Goal: Task Accomplishment & Management: Manage account settings

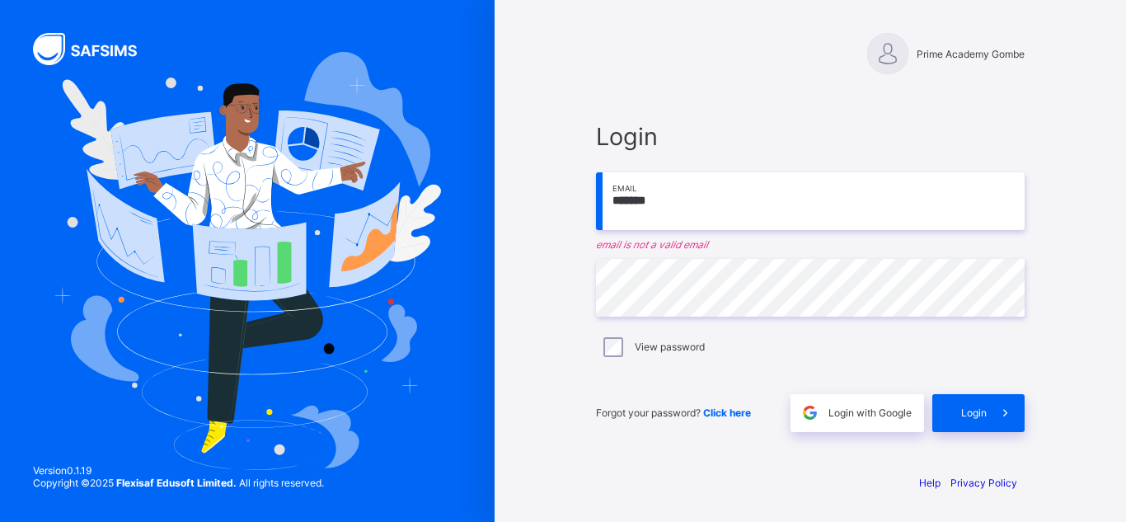
type input "**********"
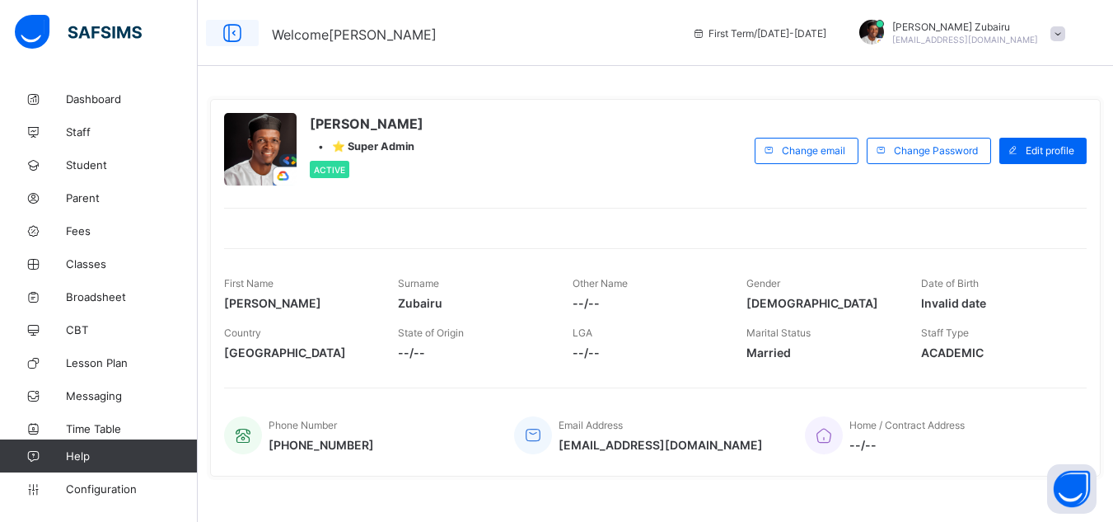
click at [235, 30] on icon at bounding box center [232, 33] width 28 height 24
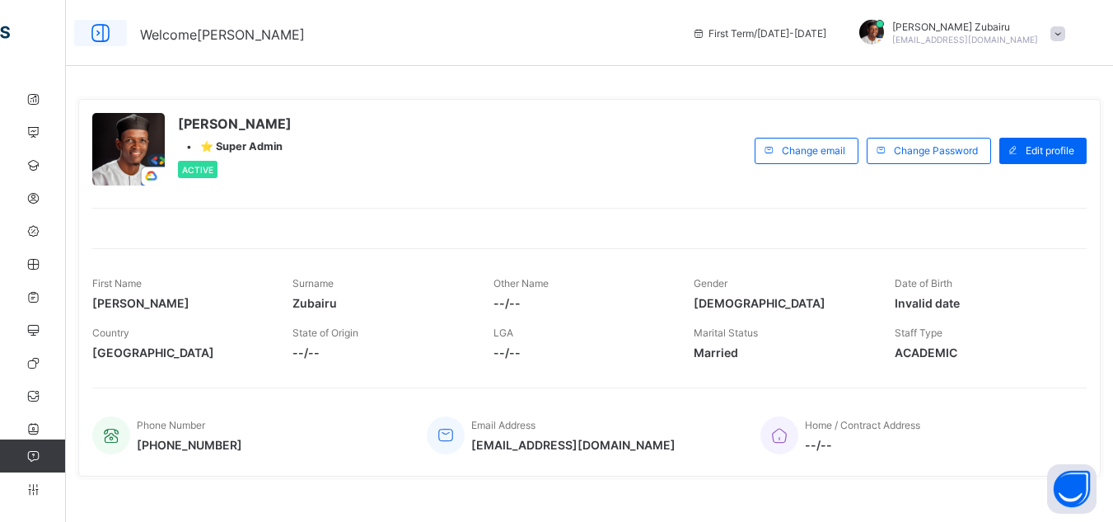
click at [84, 42] on div at bounding box center [100, 33] width 53 height 26
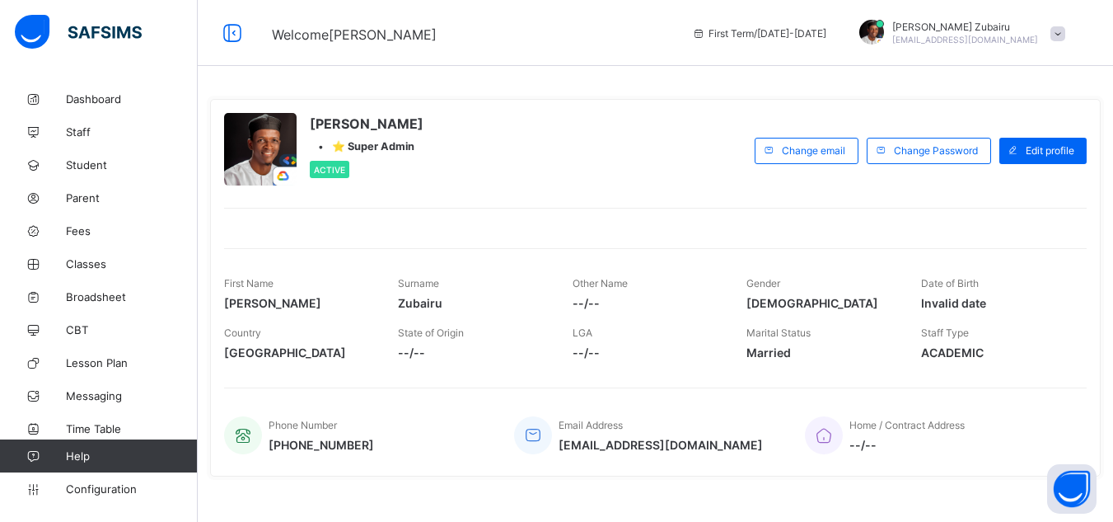
click at [1066, 32] on span at bounding box center [1058, 33] width 15 height 15
click at [820, 94] on div "[PERSON_NAME] • ⭐ Super Admin Active Change email Change Password Edit profile …" at bounding box center [655, 288] width 891 height 402
click at [1074, 24] on div "[PERSON_NAME] [PERSON_NAME][EMAIL_ADDRESS][DOMAIN_NAME]" at bounding box center [958, 33] width 231 height 27
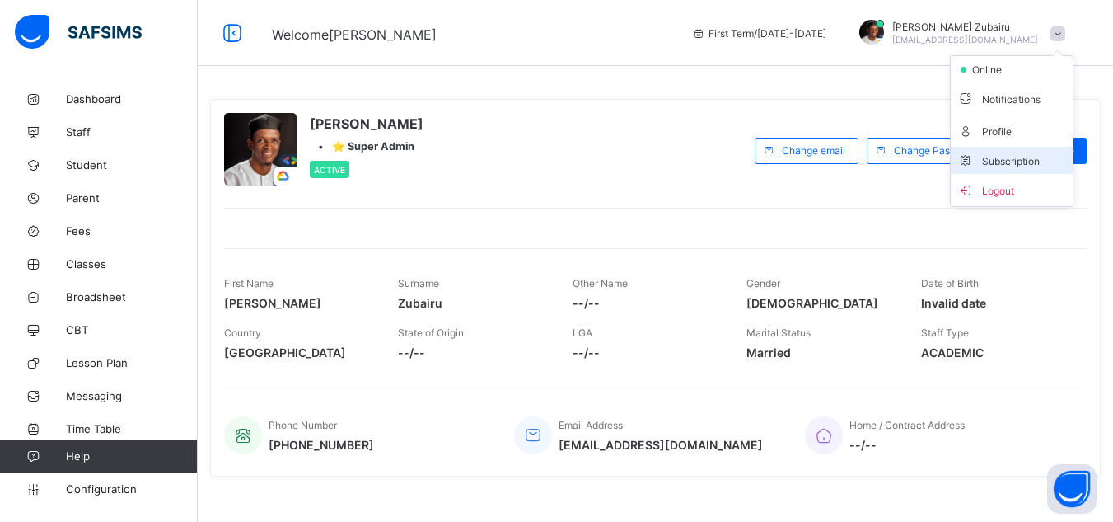
click at [1025, 150] on li "Subscription" at bounding box center [1012, 160] width 122 height 27
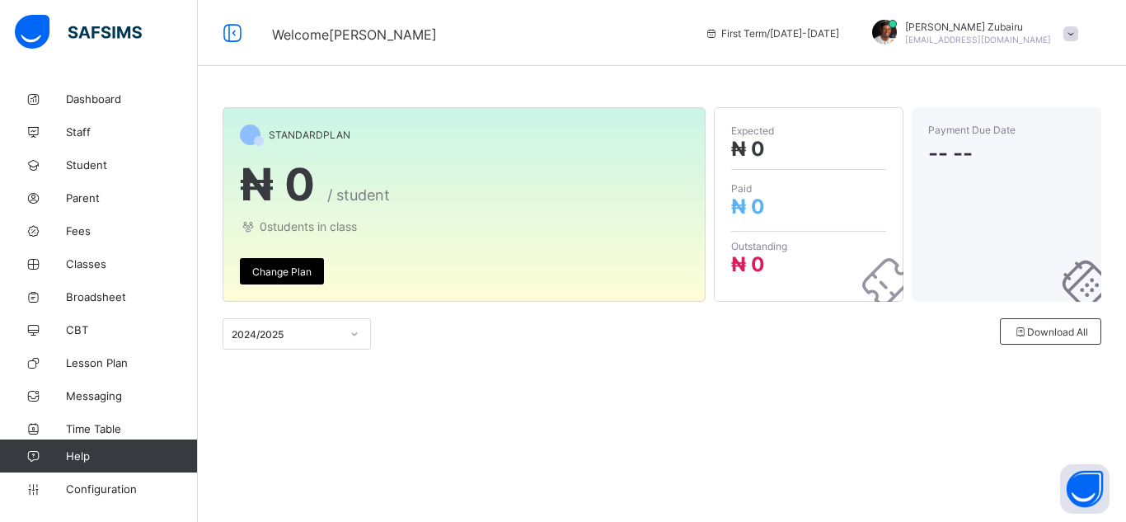
click at [305, 276] on span "Change Plan" at bounding box center [281, 271] width 59 height 12
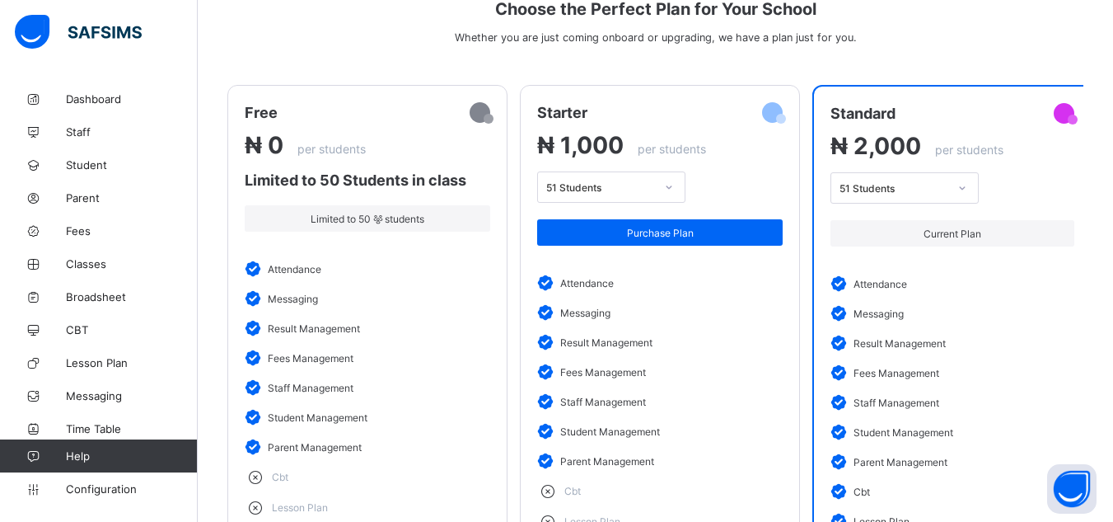
scroll to position [167, 0]
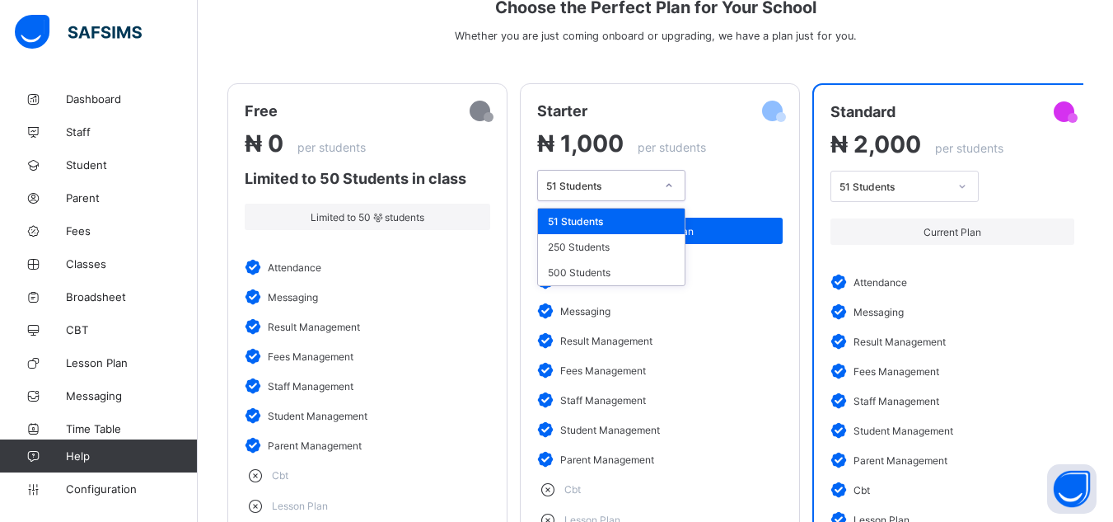
click at [664, 190] on div at bounding box center [669, 185] width 28 height 26
click at [597, 255] on div "250 Students" at bounding box center [611, 247] width 147 height 26
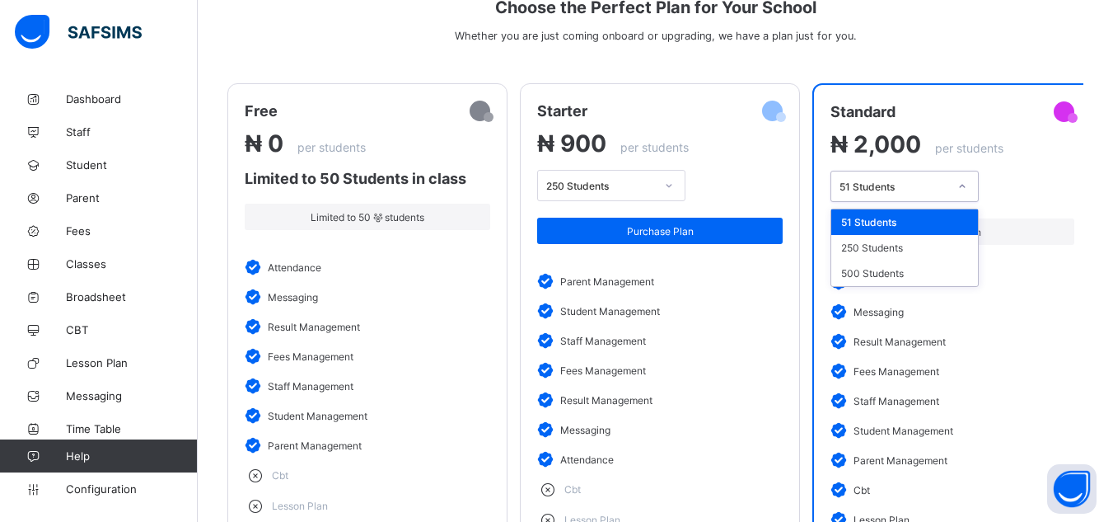
click at [902, 194] on div "51 Students" at bounding box center [889, 186] width 115 height 23
click at [874, 251] on div "250 Students" at bounding box center [905, 248] width 147 height 26
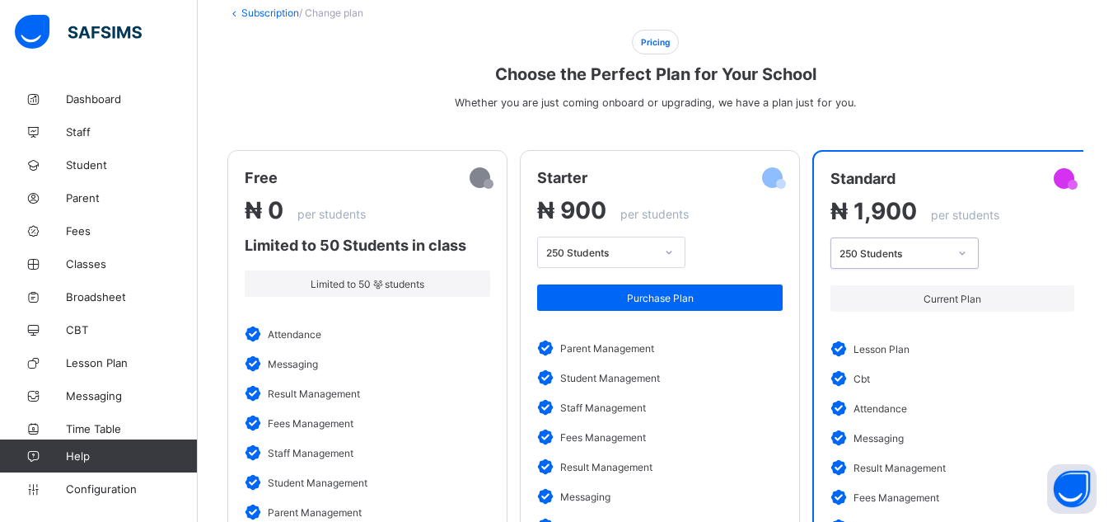
scroll to position [100, 0]
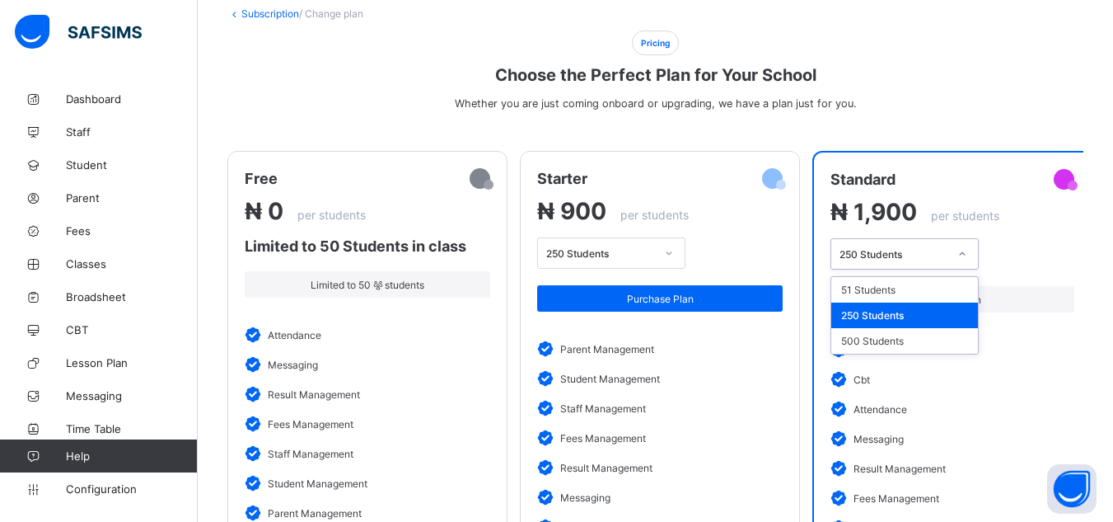
click at [912, 267] on div "250 Students" at bounding box center [905, 253] width 148 height 31
click at [878, 342] on div "500 Students" at bounding box center [905, 341] width 147 height 26
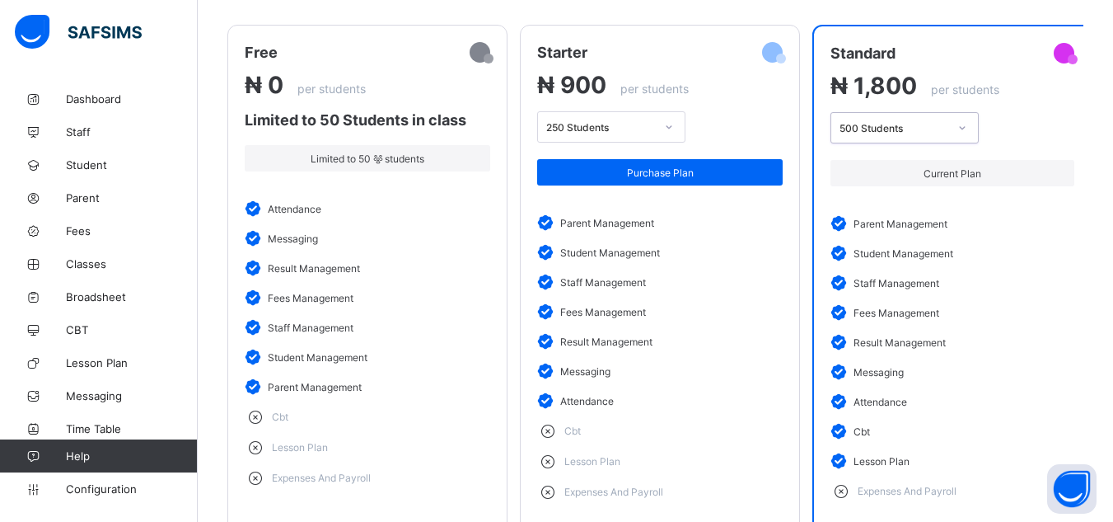
scroll to position [224, 0]
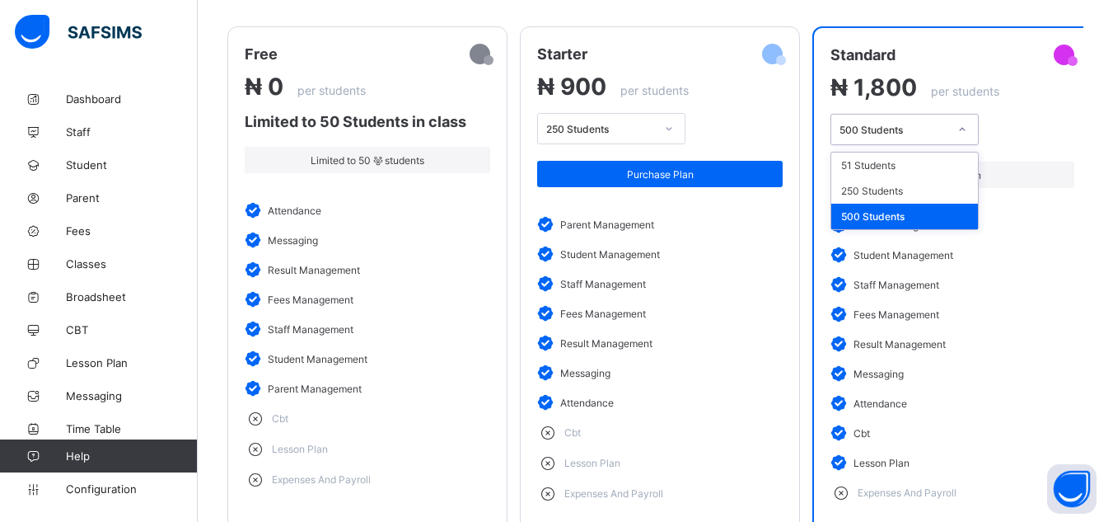
click at [907, 124] on div "500 Students" at bounding box center [894, 130] width 109 height 12
click at [878, 161] on div "51 Students" at bounding box center [905, 165] width 147 height 26
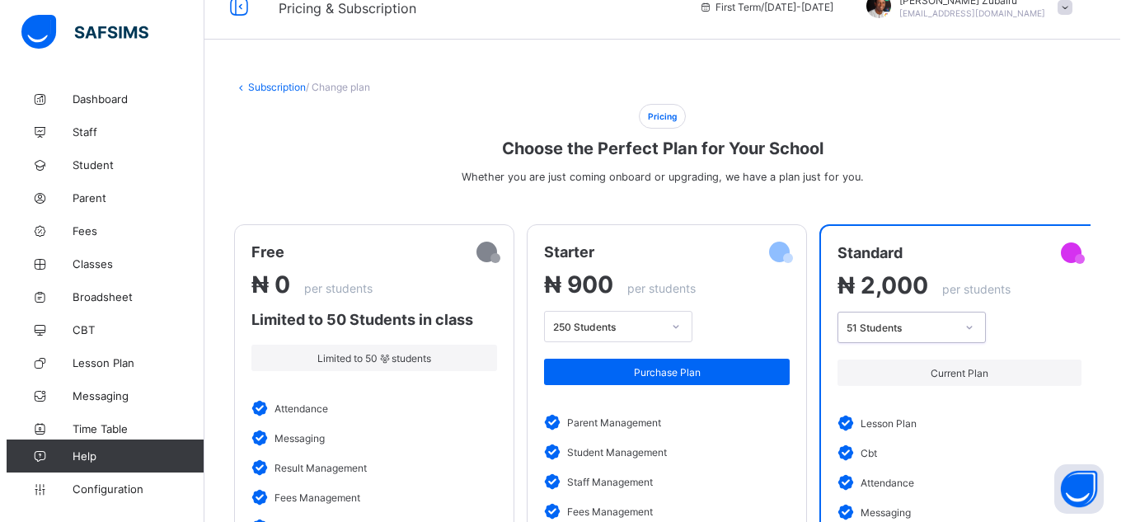
scroll to position [0, 0]
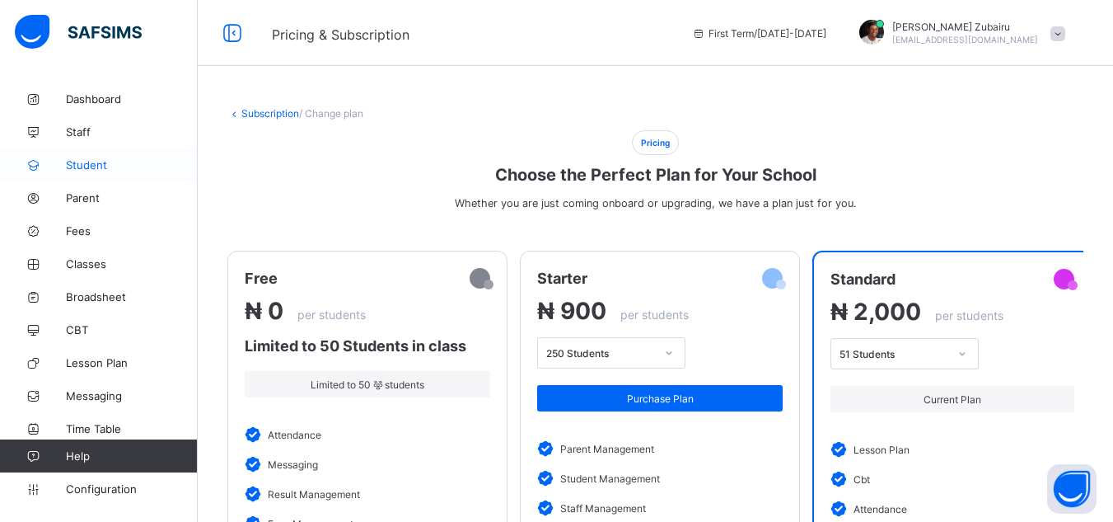
click at [106, 175] on link "Student" at bounding box center [99, 164] width 198 height 33
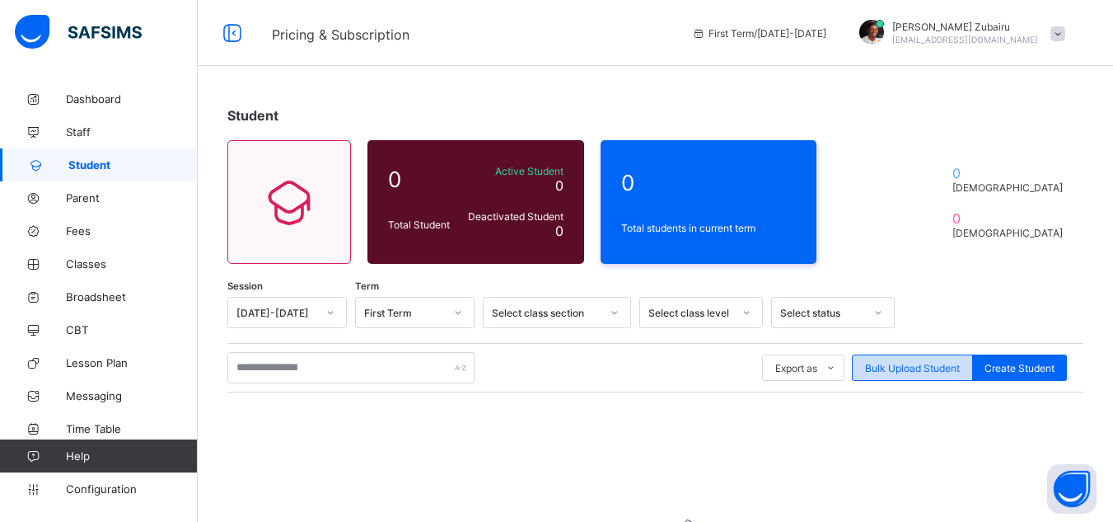
click at [935, 364] on span "Bulk Upload Student" at bounding box center [912, 368] width 95 height 12
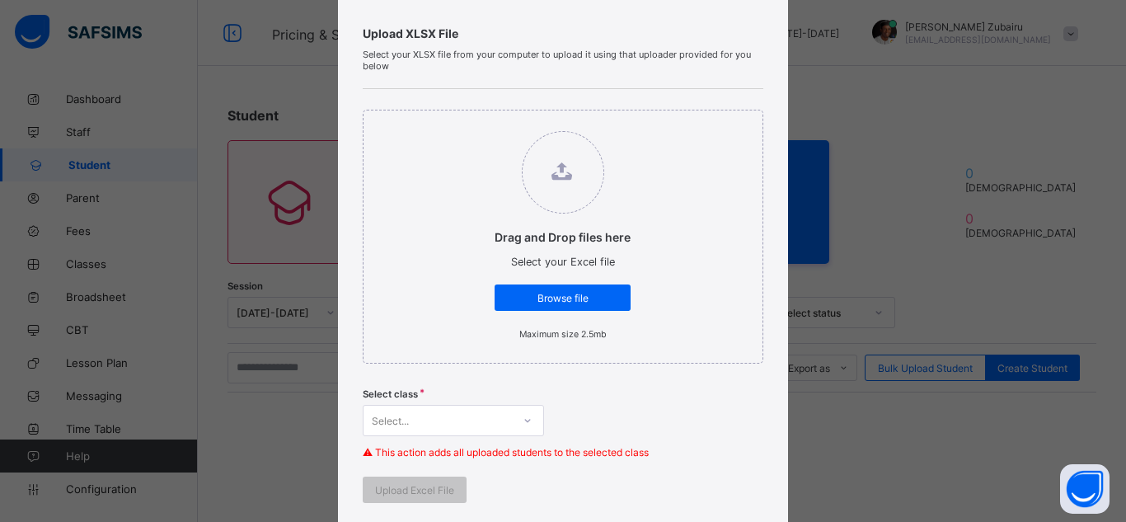
scroll to position [277, 0]
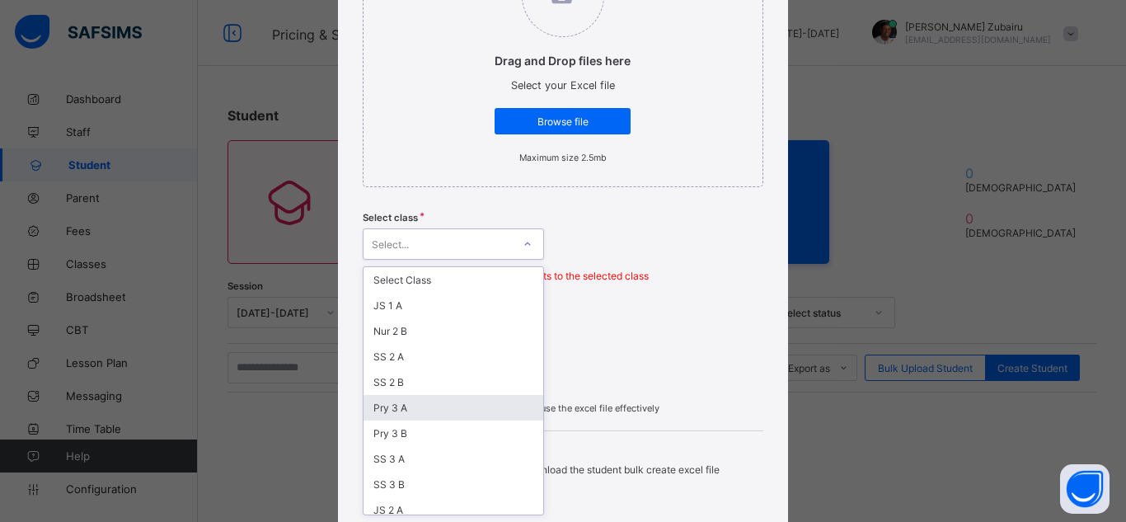
click at [513, 260] on div "option Pry 3 A focused, 6 of 27. 27 results available. Use Up and Down to choos…" at bounding box center [453, 243] width 181 height 31
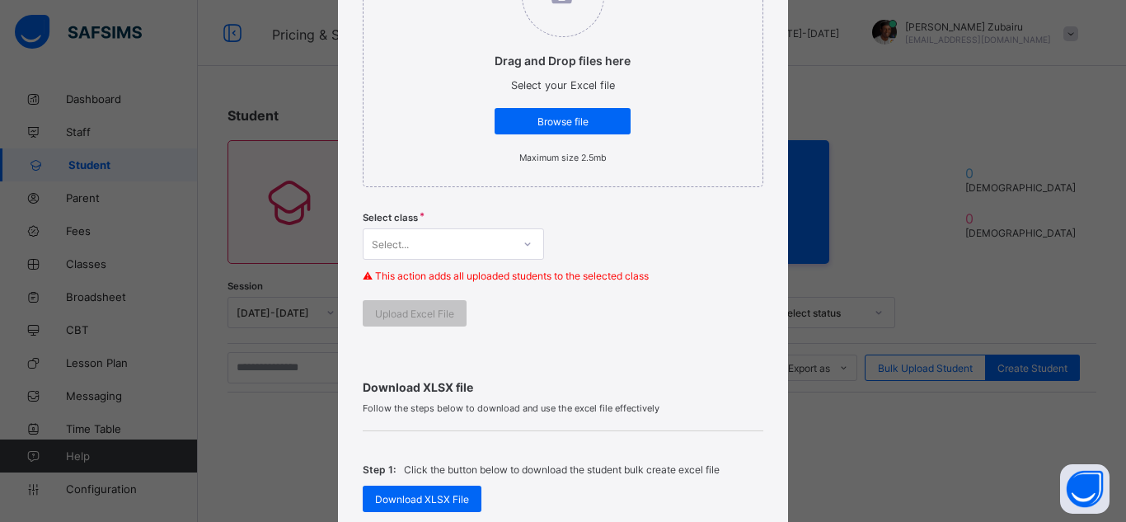
click at [658, 342] on div "Drag and Drop files here Select your Excel file Browse file Maximum size 2.5mb …" at bounding box center [563, 130] width 401 height 434
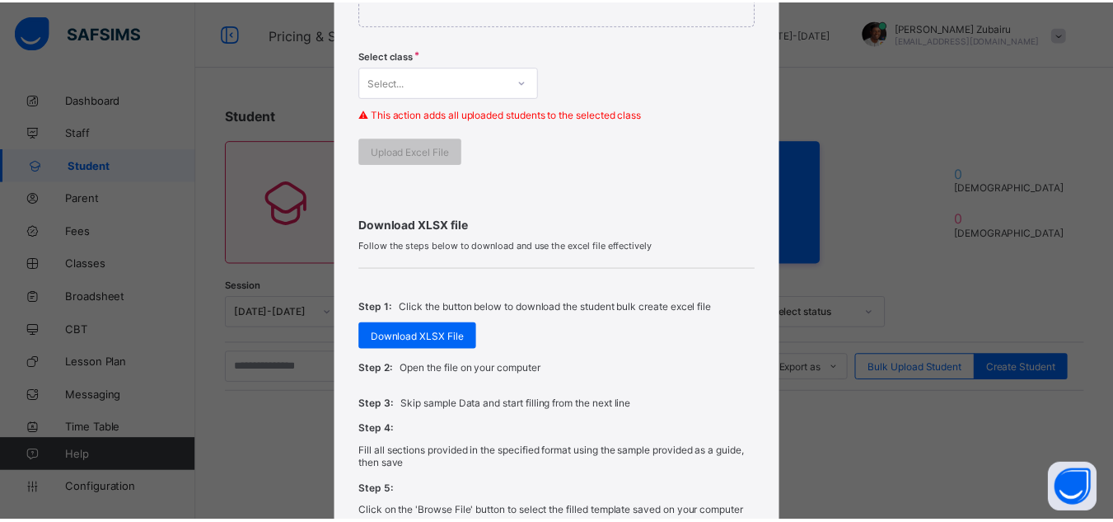
scroll to position [440, 0]
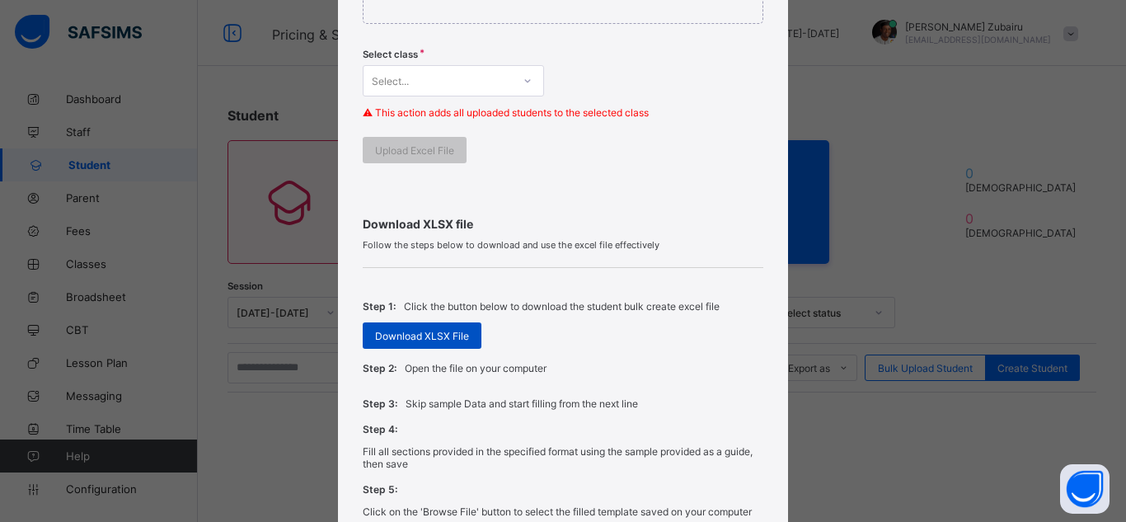
click at [412, 341] on span "Download XLSX File" at bounding box center [422, 336] width 94 height 12
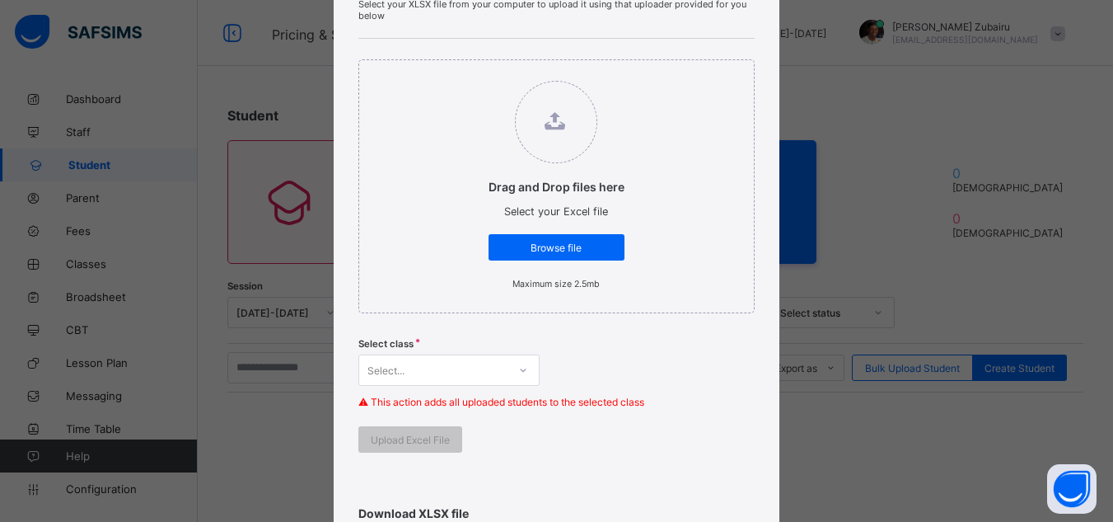
scroll to position [148, 0]
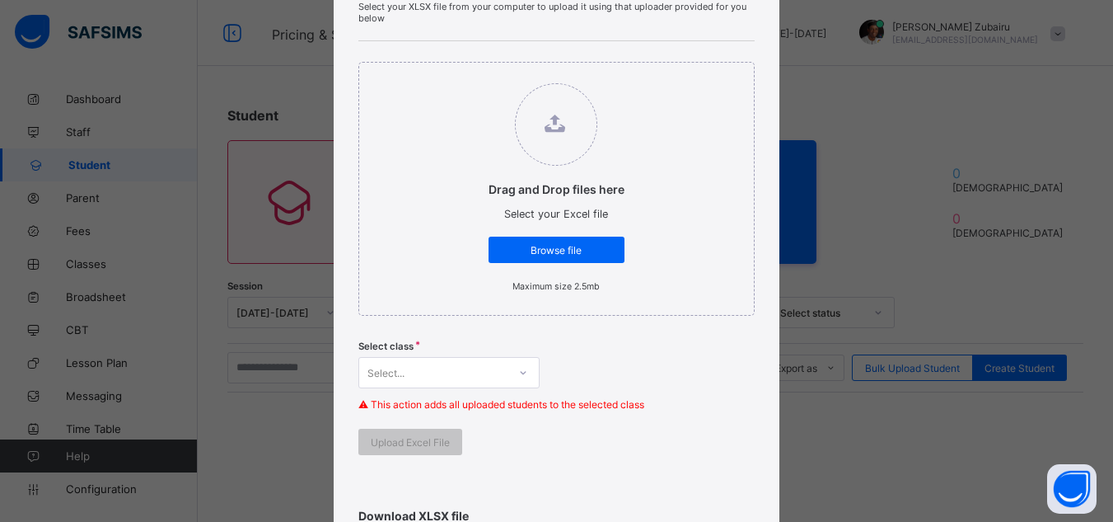
click at [867, 226] on div "Bulk Upload Student Upload XLSX File Select your XLSX file from your computer t…" at bounding box center [556, 261] width 1113 height 522
click at [890, 246] on div "Bulk Upload Student Upload XLSX File Select your XLSX file from your computer t…" at bounding box center [556, 261] width 1113 height 522
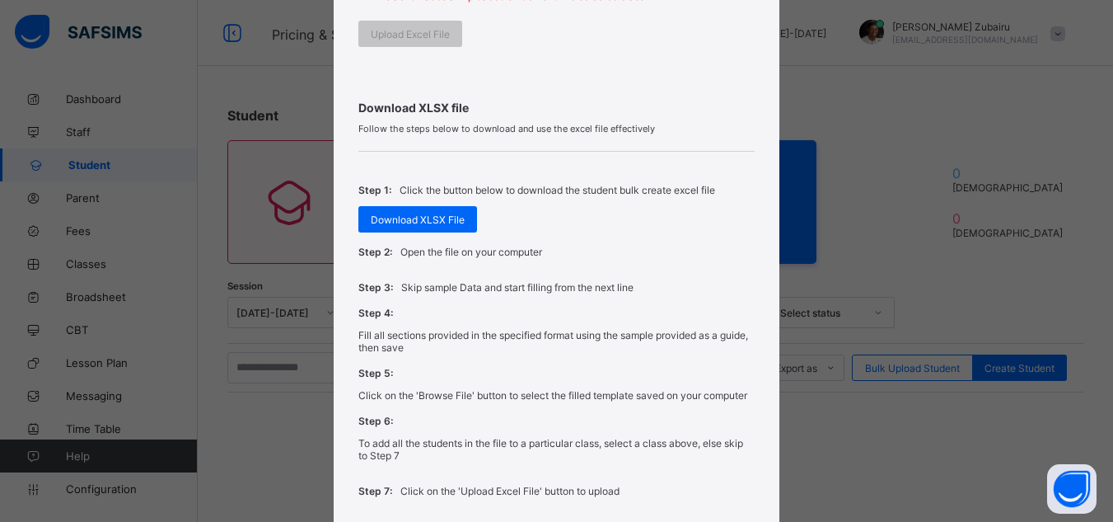
scroll to position [689, 0]
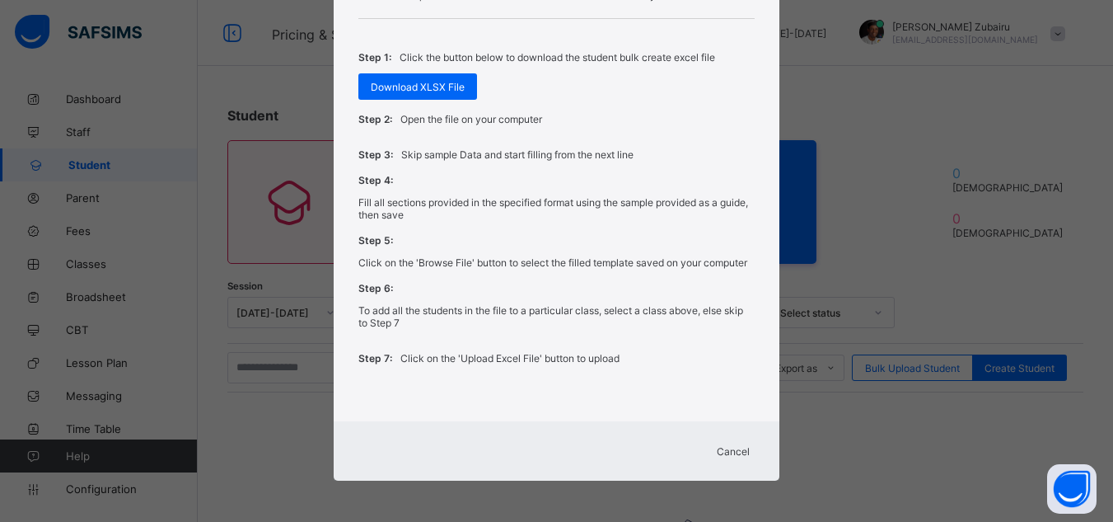
click at [740, 445] on span "Cancel" at bounding box center [733, 451] width 33 height 12
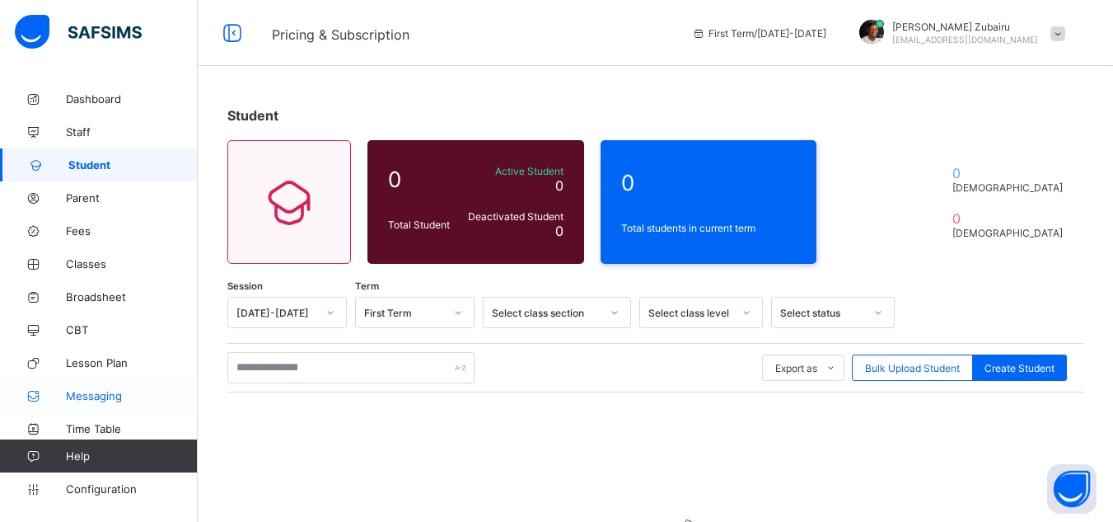
click at [76, 390] on span "Messaging" at bounding box center [132, 395] width 132 height 13
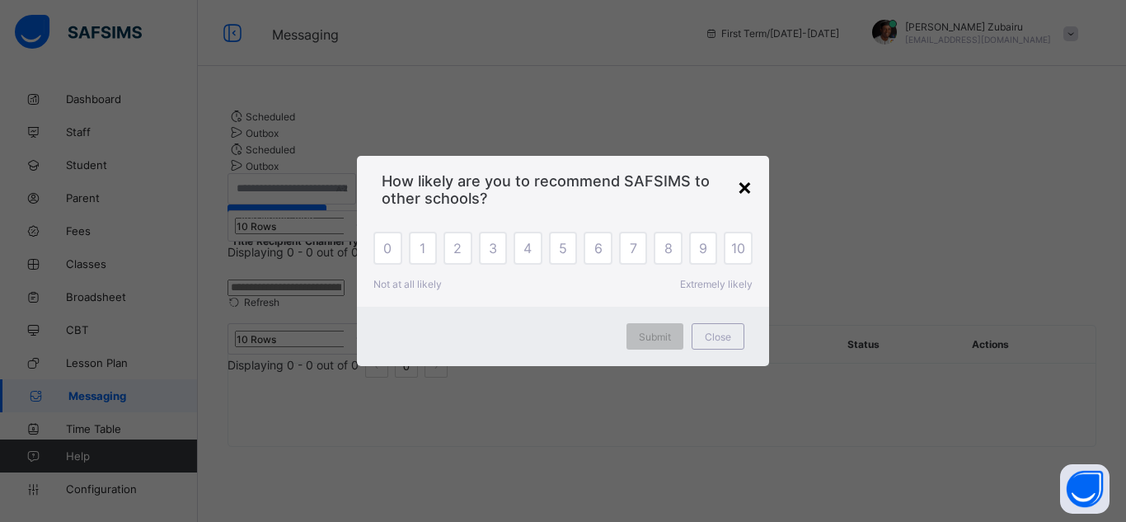
click at [739, 195] on div "×" at bounding box center [745, 186] width 16 height 28
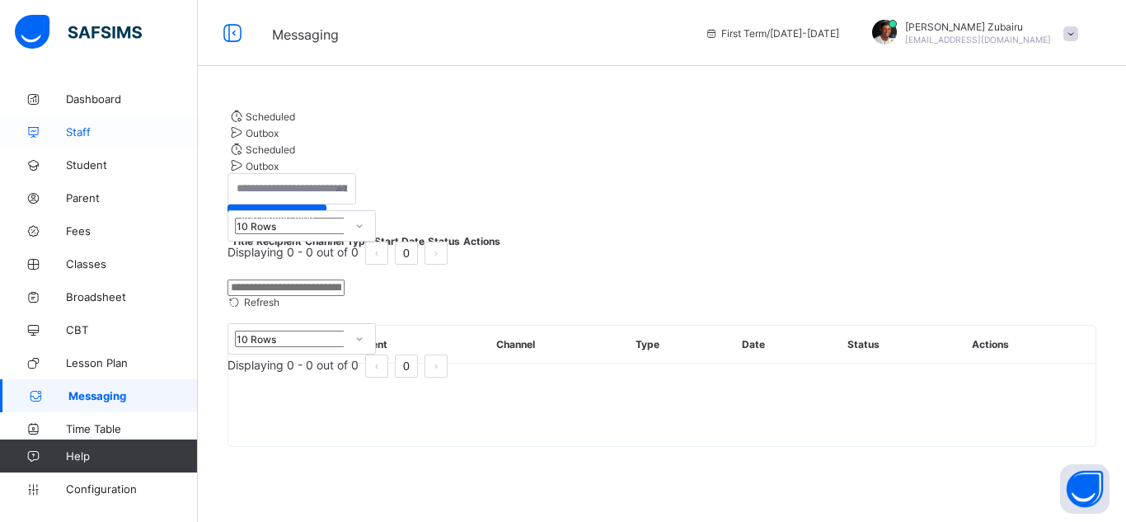
click at [94, 131] on span "Staff" at bounding box center [132, 131] width 132 height 13
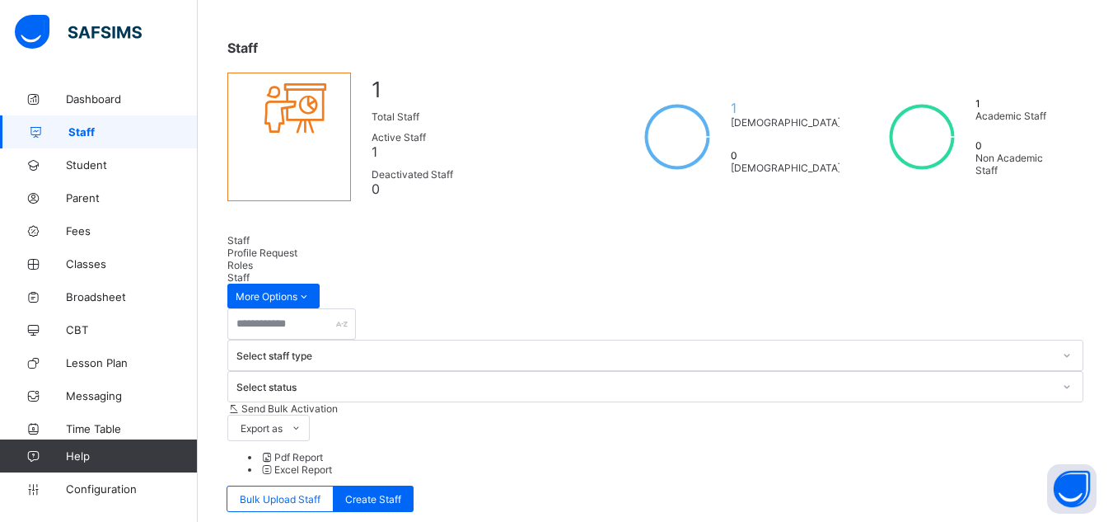
scroll to position [68, 0]
click at [373, 258] on div "Roles" at bounding box center [655, 264] width 856 height 12
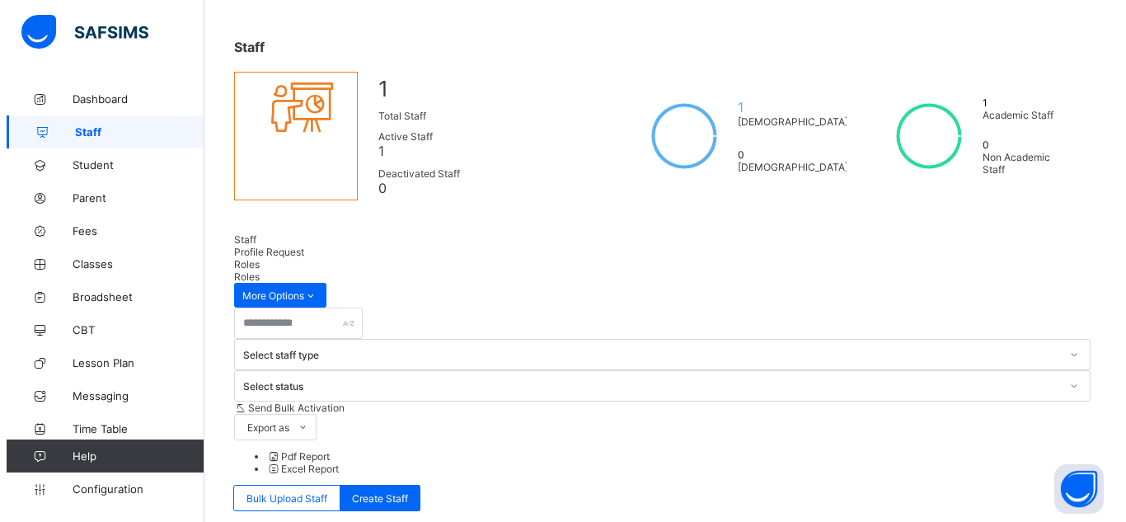
scroll to position [0, 0]
